Goal: Transaction & Acquisition: Purchase product/service

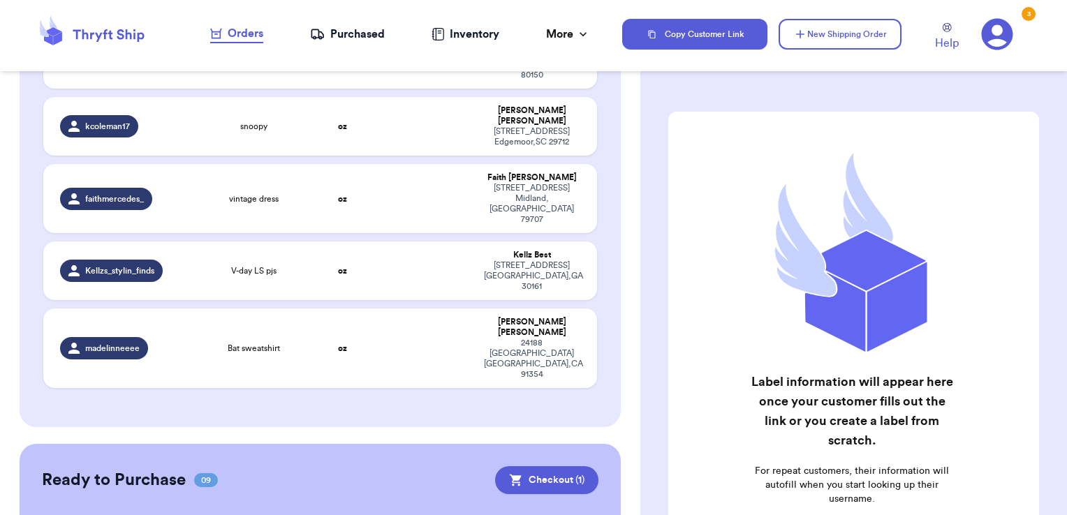
scroll to position [2045, 0]
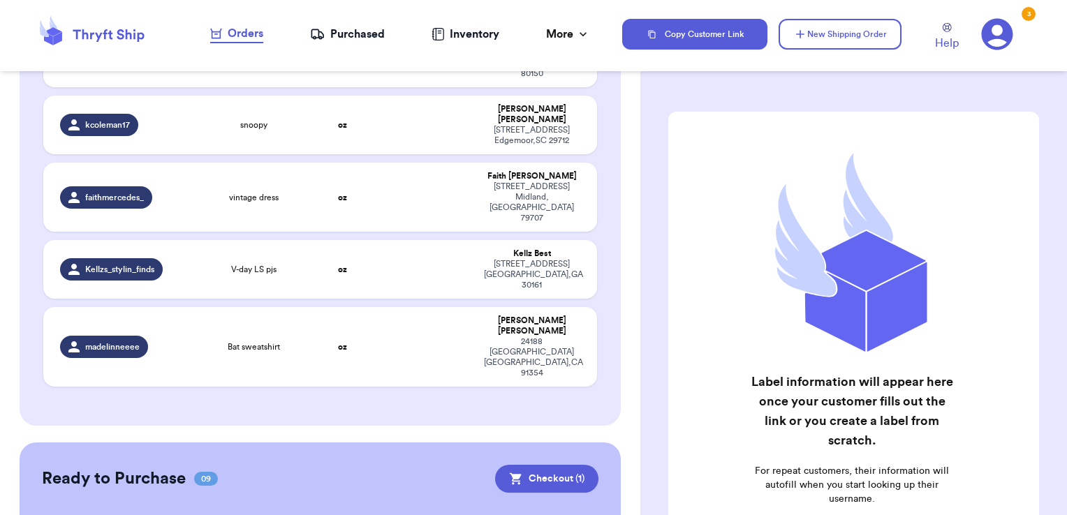
checkbox input "true"
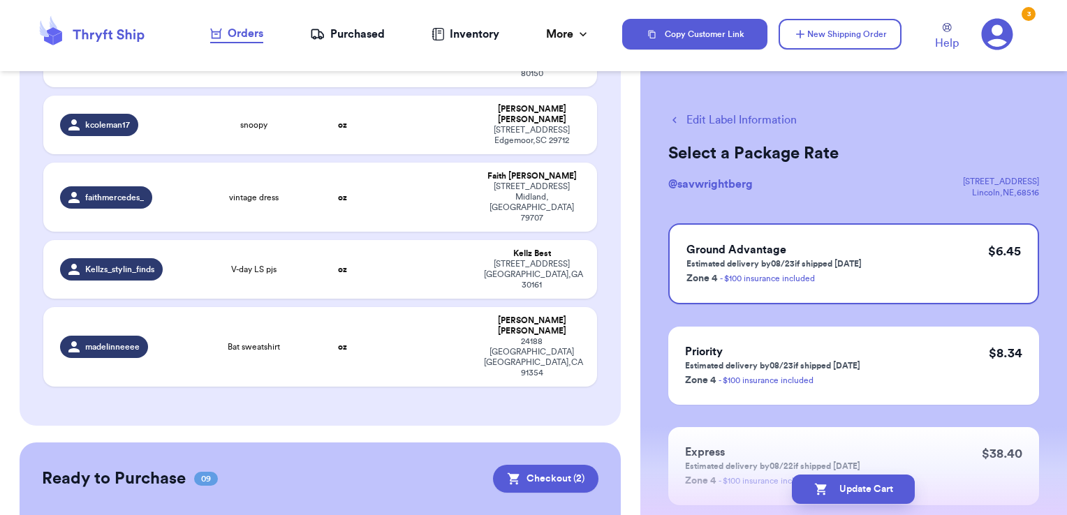
scroll to position [2022, 0]
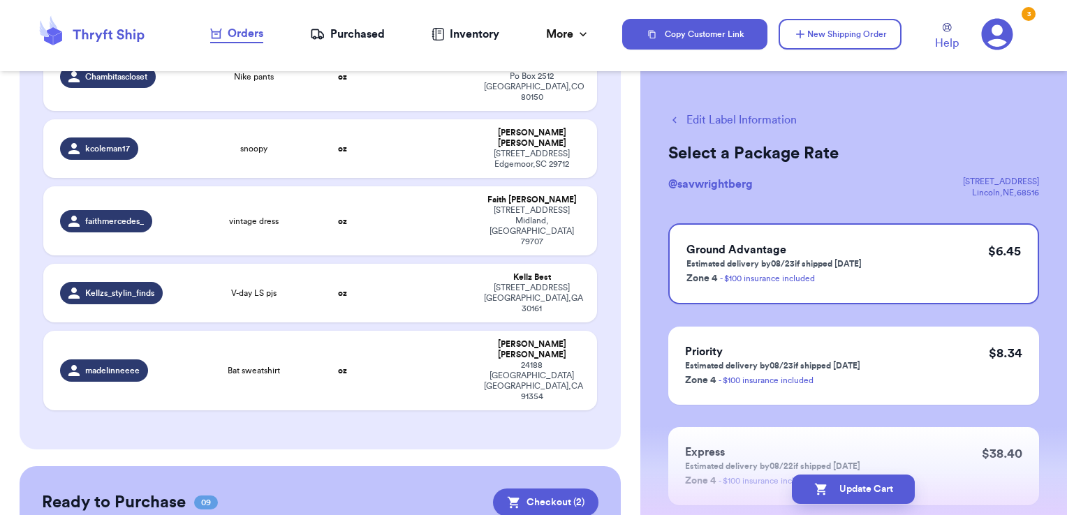
click at [553, 489] on button "Checkout ( 2 )" at bounding box center [545, 503] width 105 height 28
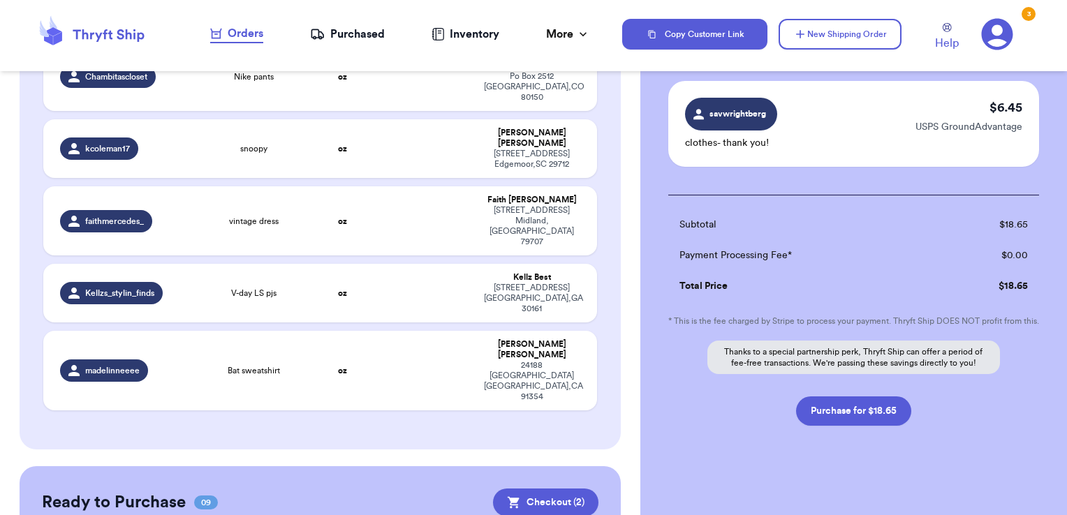
scroll to position [209, 0]
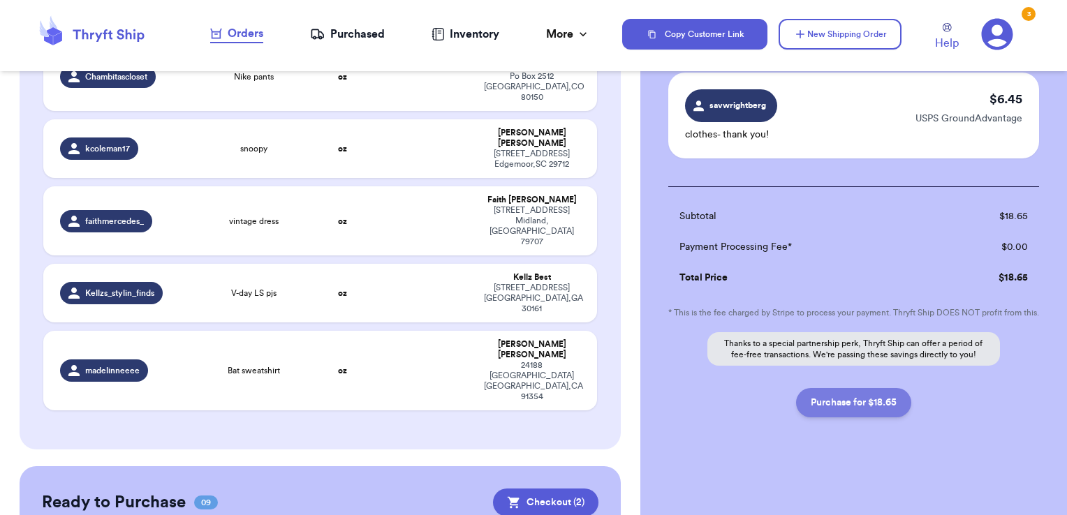
click at [894, 398] on button "Purchase for $18.65" at bounding box center [853, 402] width 115 height 29
checkbox input "false"
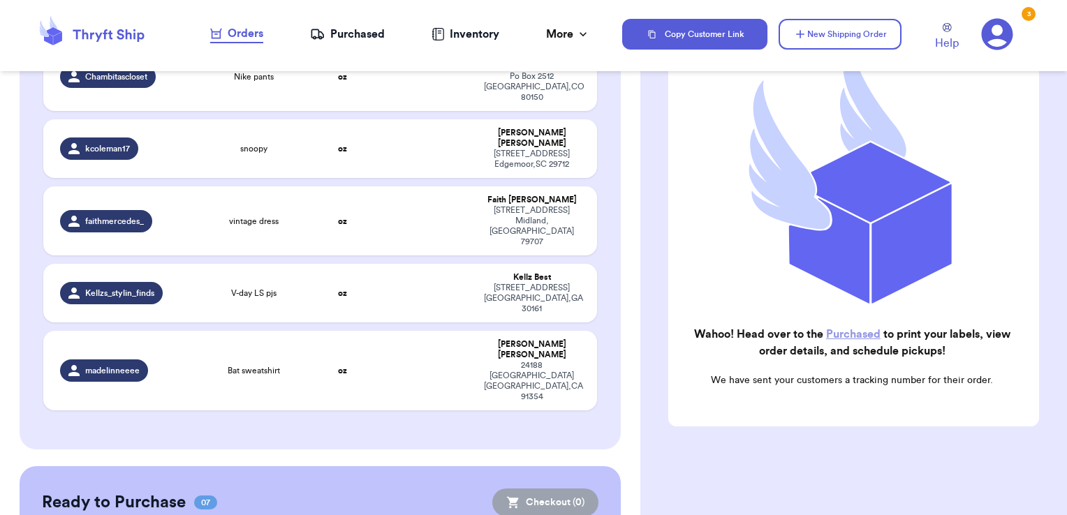
click at [371, 30] on div "Purchased" at bounding box center [347, 34] width 75 height 17
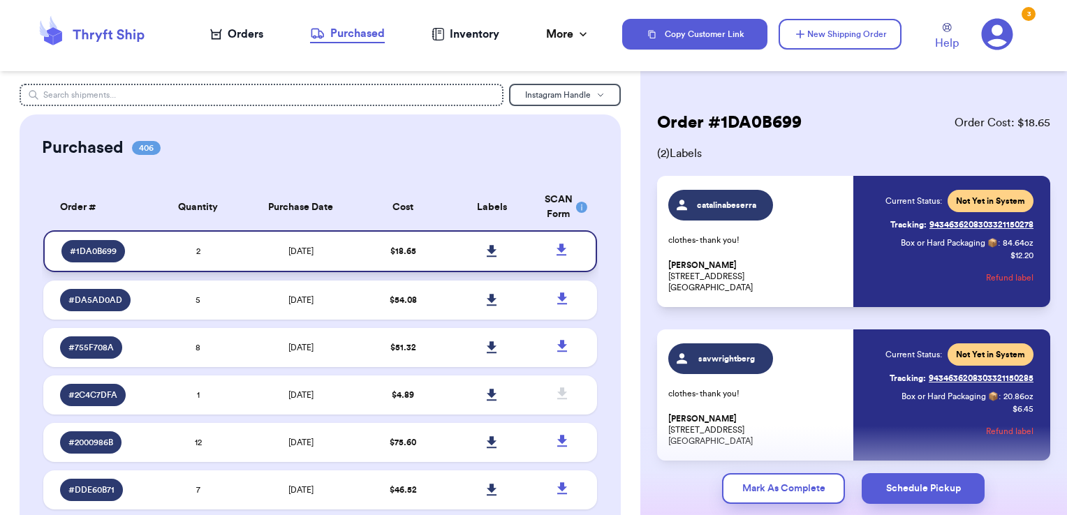
click at [487, 251] on icon at bounding box center [492, 251] width 10 height 13
